Goal: Complete application form

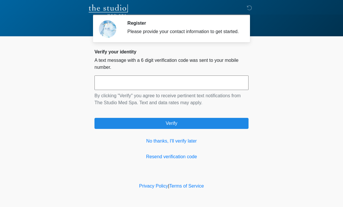
click at [138, 86] on input "text" at bounding box center [171, 83] width 154 height 15
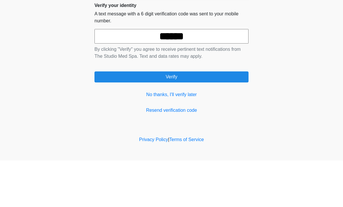
type input "******"
click at [185, 118] on button "Verify" at bounding box center [171, 123] width 154 height 11
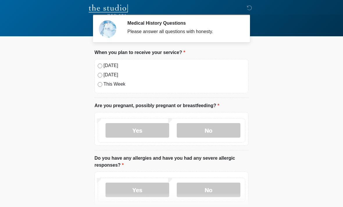
click at [104, 64] on label "Today" at bounding box center [174, 65] width 142 height 7
click at [212, 126] on label "No" at bounding box center [209, 130] width 64 height 15
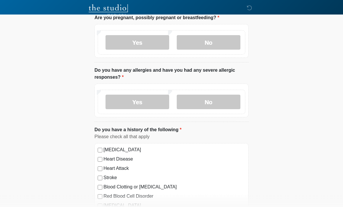
scroll to position [89, 0]
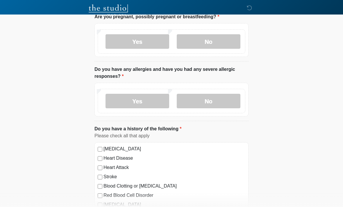
click at [226, 99] on label "No" at bounding box center [209, 101] width 64 height 15
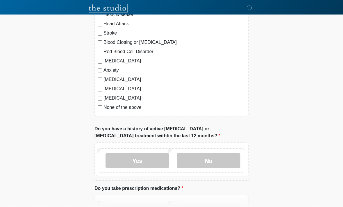
scroll to position [247, 0]
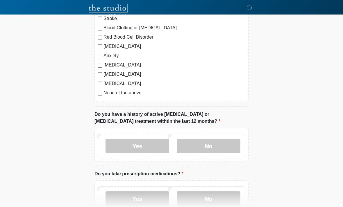
click at [204, 143] on label "No" at bounding box center [209, 146] width 64 height 15
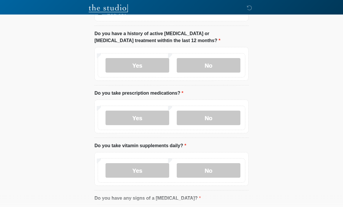
click at [215, 119] on label "No" at bounding box center [209, 118] width 64 height 15
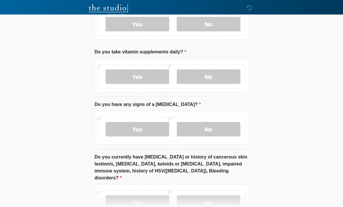
click at [219, 77] on label "No" at bounding box center [209, 77] width 64 height 15
click at [215, 130] on label "No" at bounding box center [209, 129] width 64 height 15
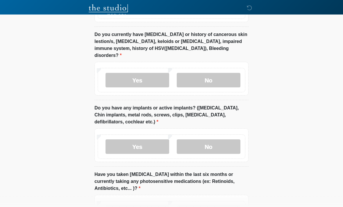
click at [212, 73] on label "No" at bounding box center [209, 80] width 64 height 15
click at [213, 139] on label "No" at bounding box center [209, 146] width 64 height 15
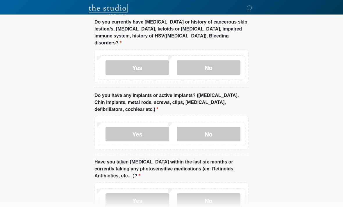
scroll to position [591, 0]
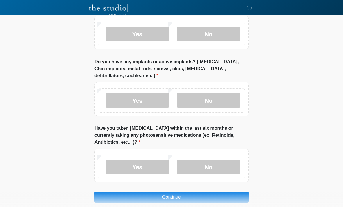
click at [219, 161] on label "No" at bounding box center [209, 167] width 64 height 15
click at [203, 192] on button "Continue" at bounding box center [171, 197] width 154 height 11
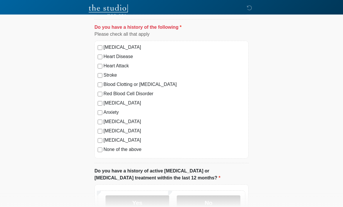
click at [211, 203] on label "No" at bounding box center [209, 202] width 64 height 15
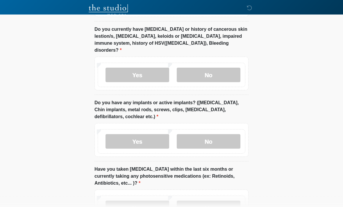
scroll to position [591, 0]
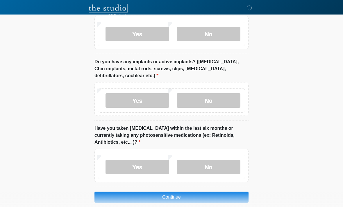
click at [177, 192] on button "Continue" at bounding box center [171, 197] width 154 height 11
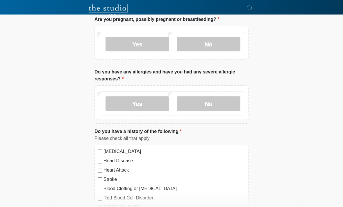
scroll to position [0, 0]
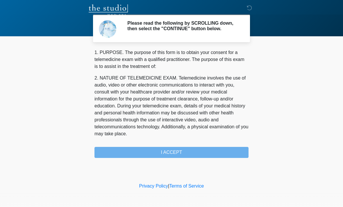
click at [176, 152] on div "1. PURPOSE. The purpose of this form is to obtain your consent for a telemedici…" at bounding box center [171, 103] width 154 height 109
click at [170, 154] on div "1. PURPOSE. The purpose of this form is to obtain your consent for a telemedici…" at bounding box center [171, 103] width 154 height 109
click at [167, 156] on div "1. PURPOSE. The purpose of this form is to obtain your consent for a telemedici…" at bounding box center [171, 103] width 154 height 109
click at [173, 157] on div "1. PURPOSE. The purpose of this form is to obtain your consent for a telemedici…" at bounding box center [171, 103] width 154 height 109
click at [181, 157] on div "1. PURPOSE. The purpose of this form is to obtain your consent for a telemedici…" at bounding box center [171, 103] width 154 height 109
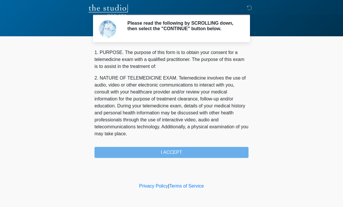
click at [181, 157] on div "1. PURPOSE. The purpose of this form is to obtain your consent for a telemedici…" at bounding box center [171, 103] width 154 height 109
click at [193, 154] on div "1. PURPOSE. The purpose of this form is to obtain your consent for a telemedici…" at bounding box center [171, 103] width 154 height 109
click at [171, 158] on div "1. PURPOSE. The purpose of this form is to obtain your consent for a telemedici…" at bounding box center [171, 103] width 154 height 109
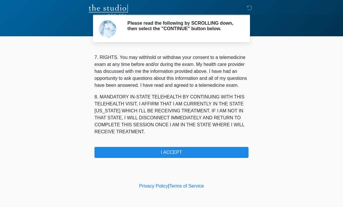
scroll to position [253, 0]
click at [173, 153] on button "I ACCEPT" at bounding box center [171, 152] width 154 height 11
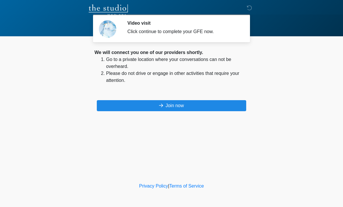
click at [171, 108] on button "Join now" at bounding box center [171, 105] width 149 height 11
